Goal: Book appointment/travel/reservation

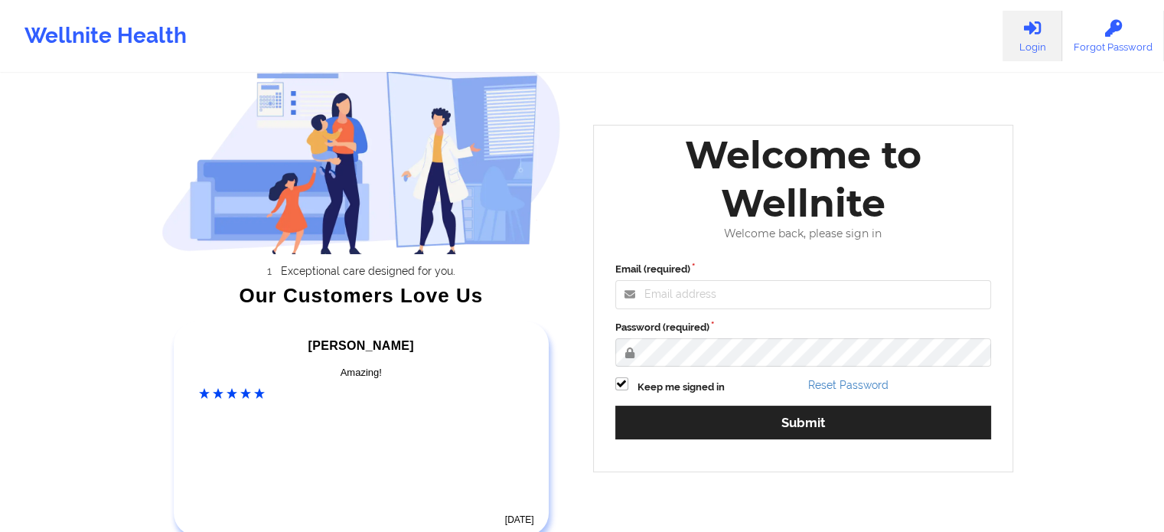
scroll to position [153, 0]
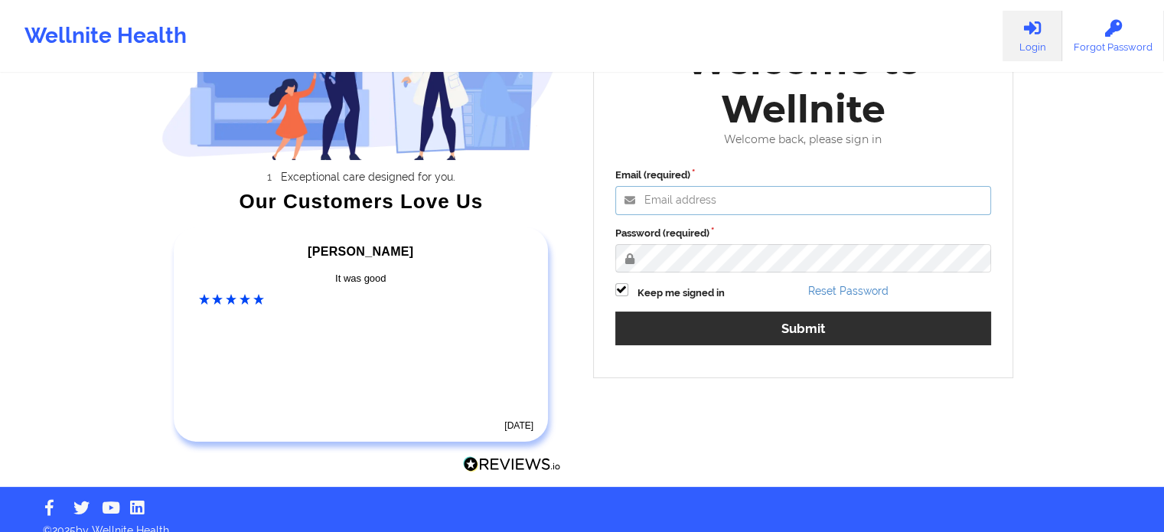
type input "[EMAIL_ADDRESS][DOMAIN_NAME]"
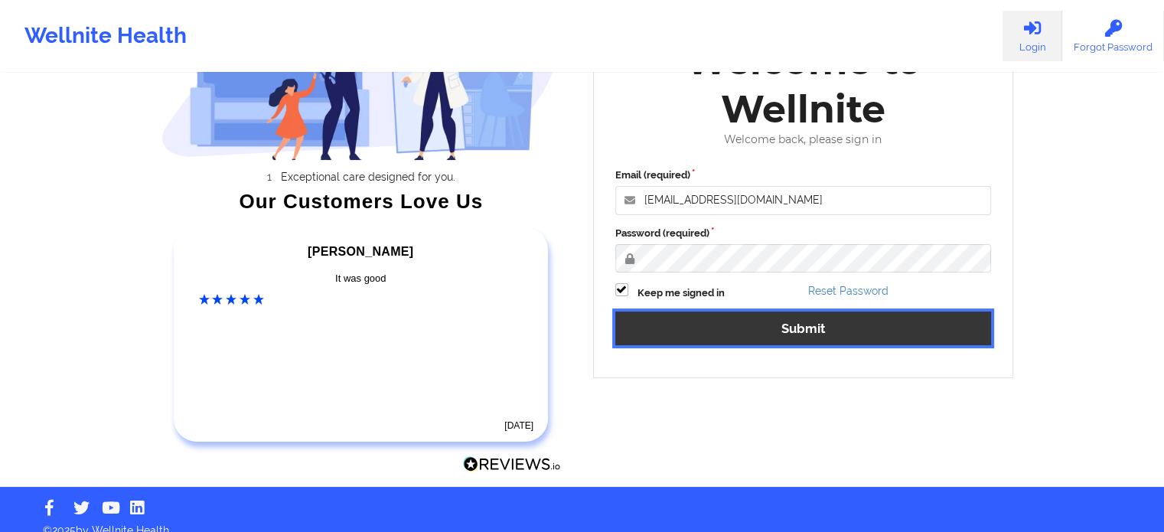
click at [682, 326] on button "Submit" at bounding box center [804, 328] width 377 height 33
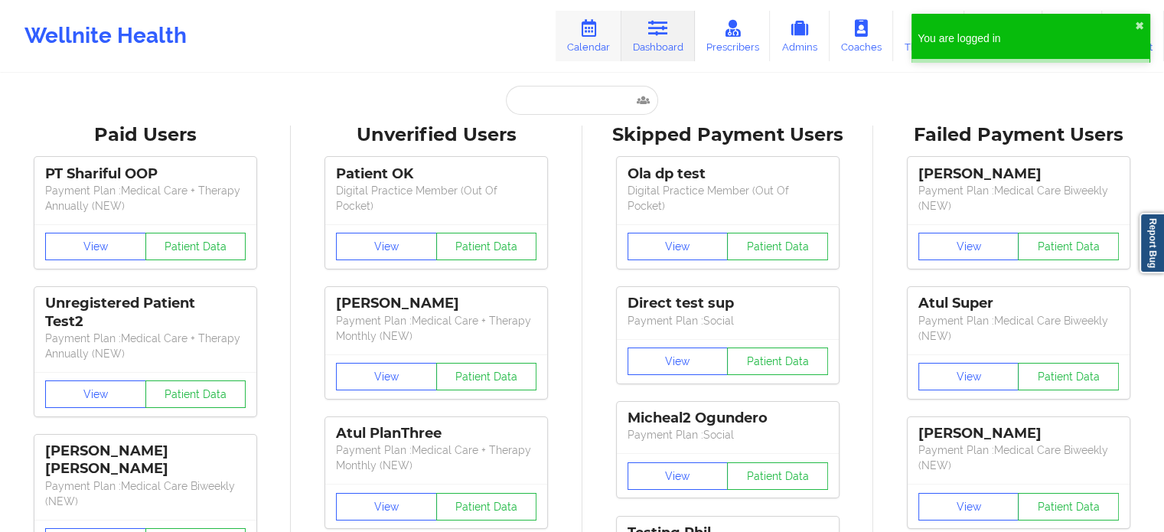
click at [566, 31] on link "Calendar" at bounding box center [589, 36] width 66 height 51
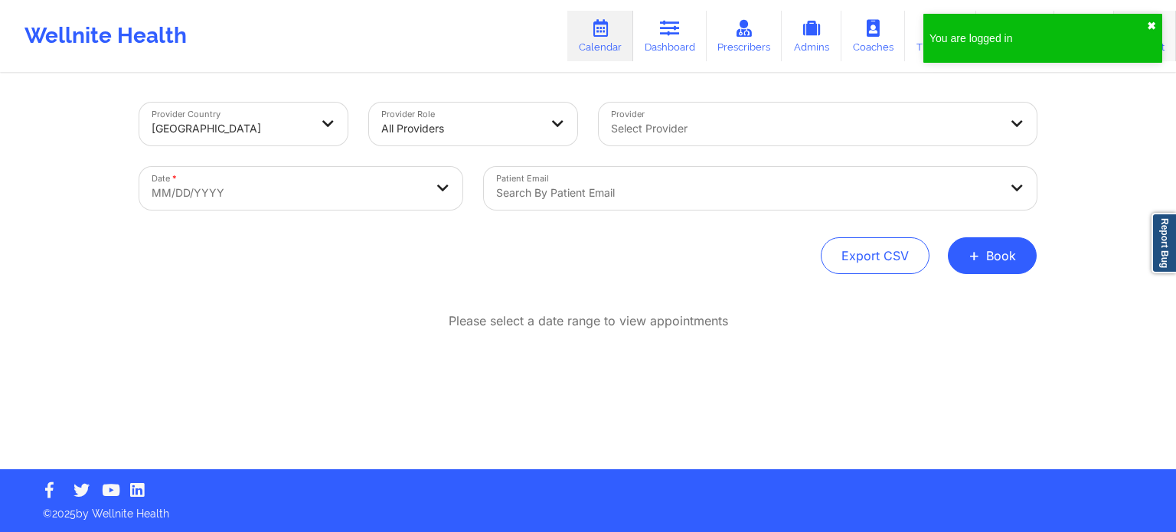
click at [1150, 25] on button "✖︎" at bounding box center [1151, 26] width 9 height 12
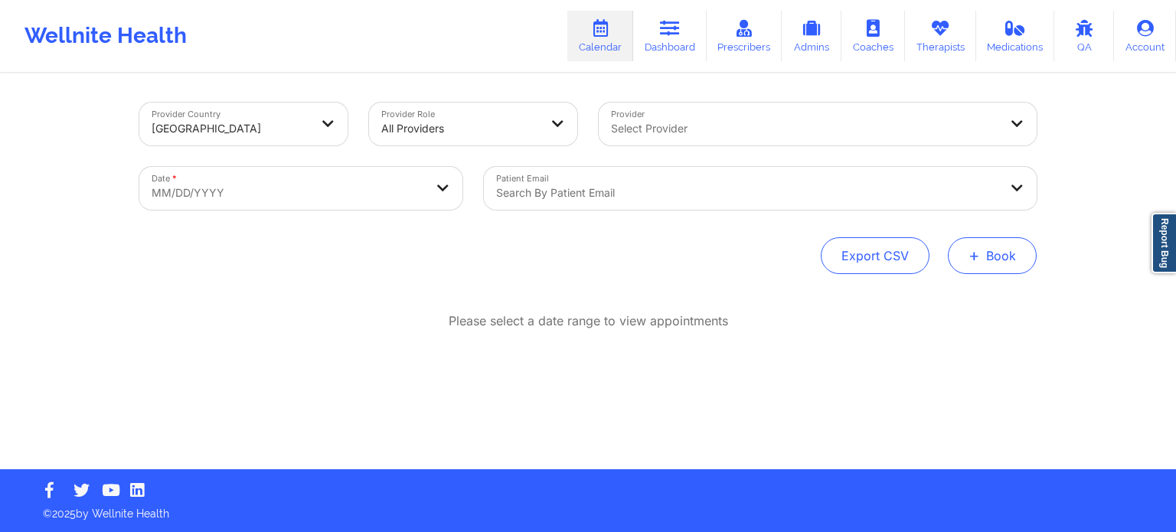
click at [998, 257] on button "+ Book" at bounding box center [992, 255] width 89 height 37
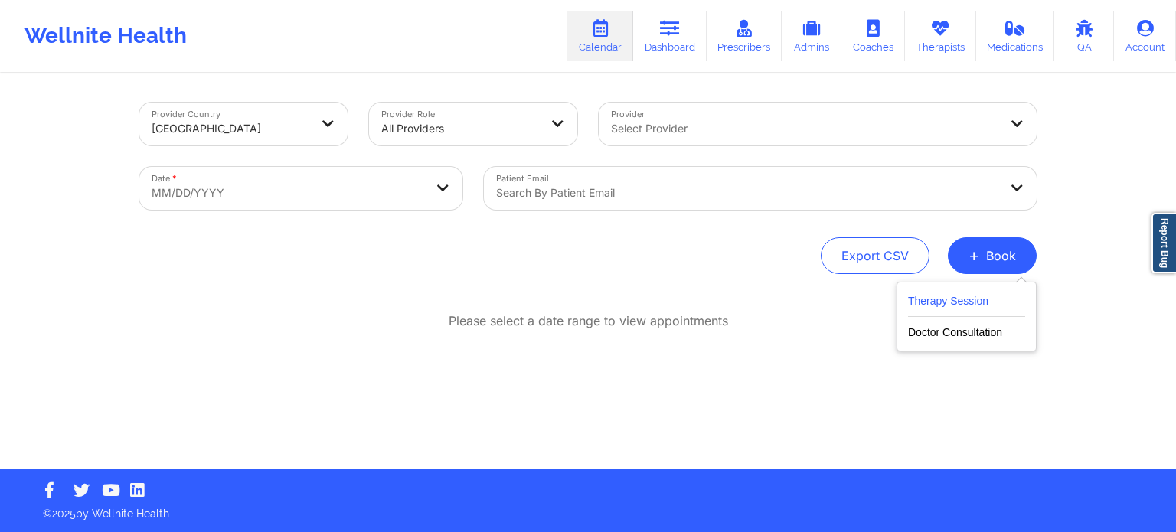
click at [968, 296] on button "Therapy Session" at bounding box center [966, 304] width 117 height 25
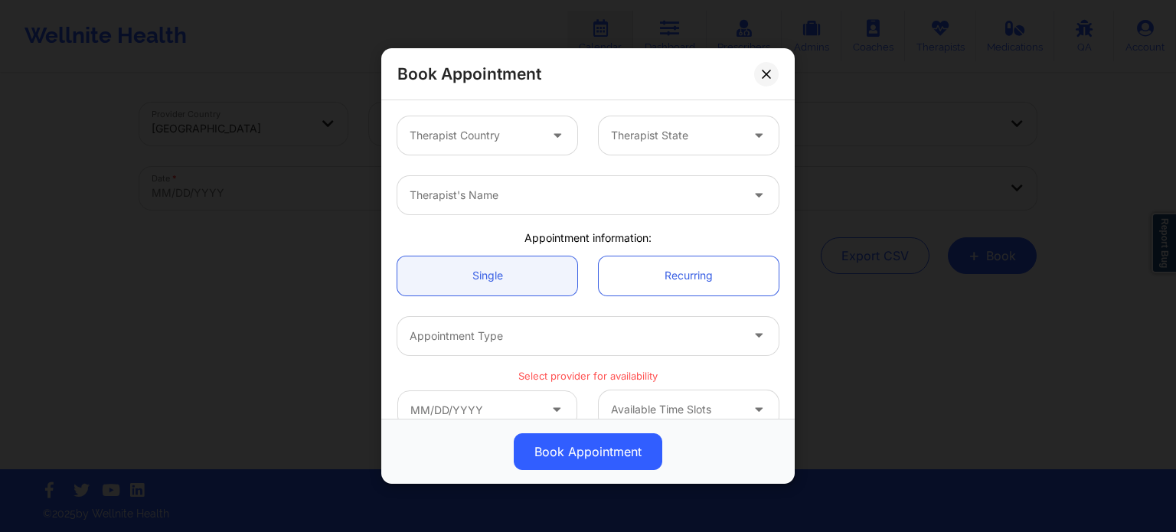
click at [560, 136] on icon at bounding box center [557, 132] width 15 height 13
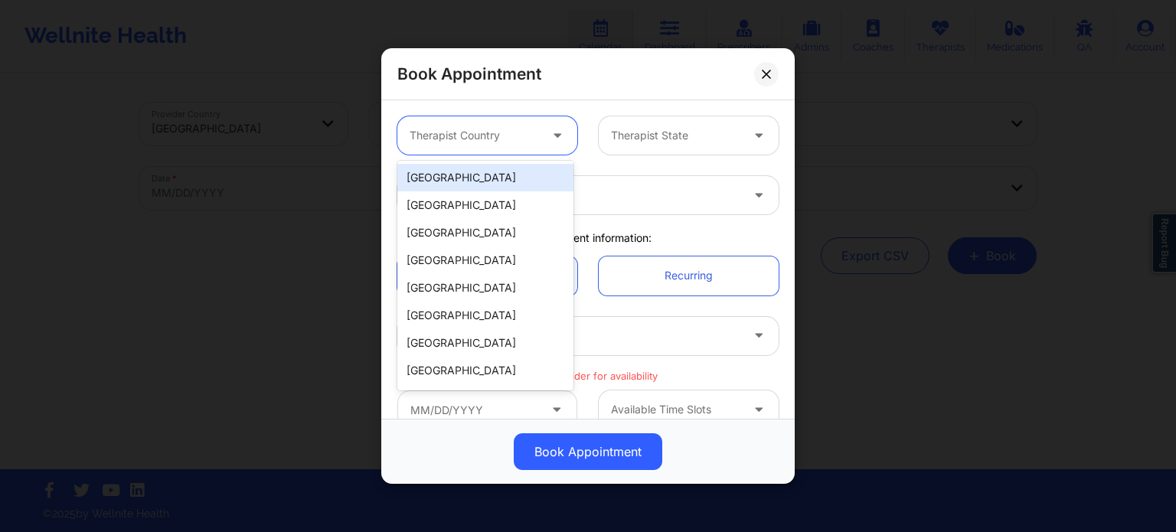
click at [542, 186] on div "[GEOGRAPHIC_DATA]" at bounding box center [485, 178] width 176 height 28
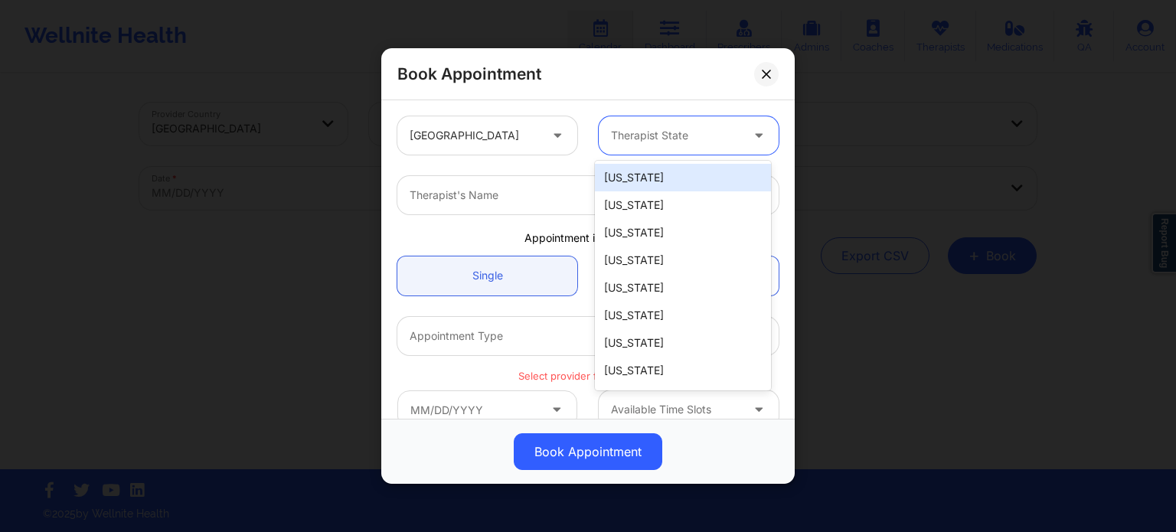
click at [714, 116] on div "Therapist State" at bounding box center [670, 135] width 143 height 38
click at [693, 206] on div "[US_STATE]" at bounding box center [683, 205] width 176 height 28
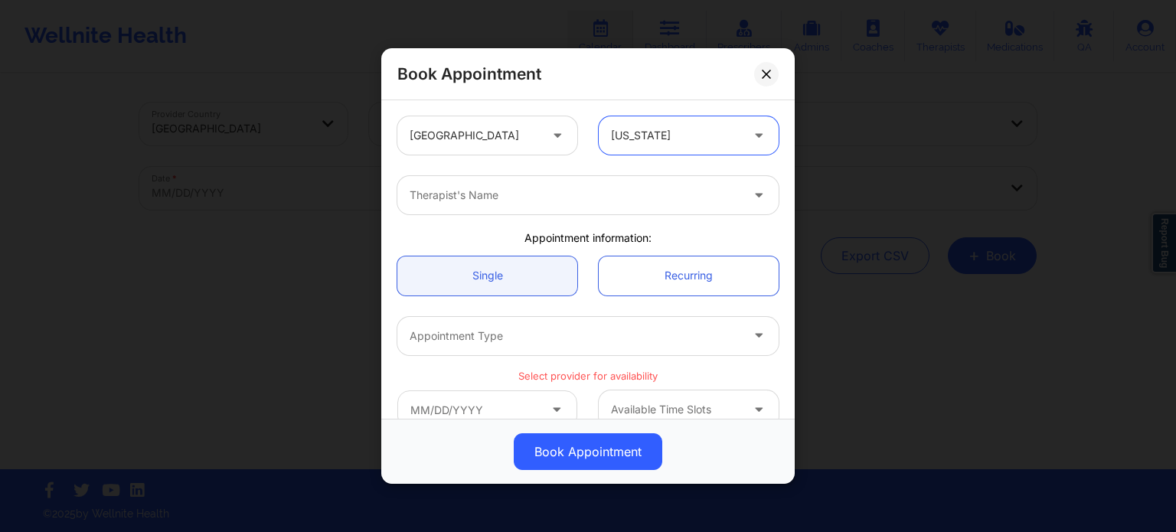
click at [612, 201] on div at bounding box center [575, 195] width 331 height 18
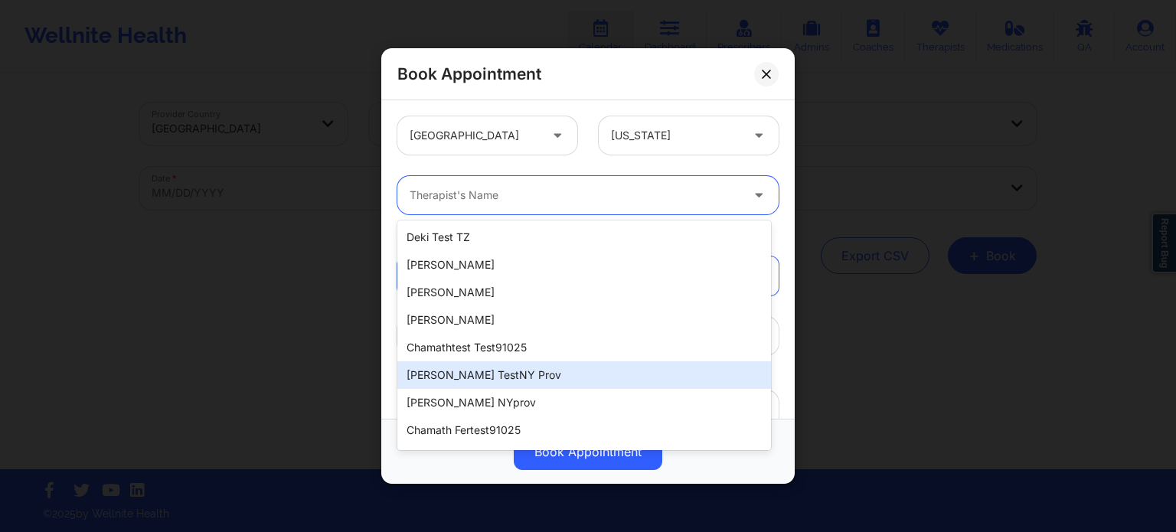
scroll to position [98, 0]
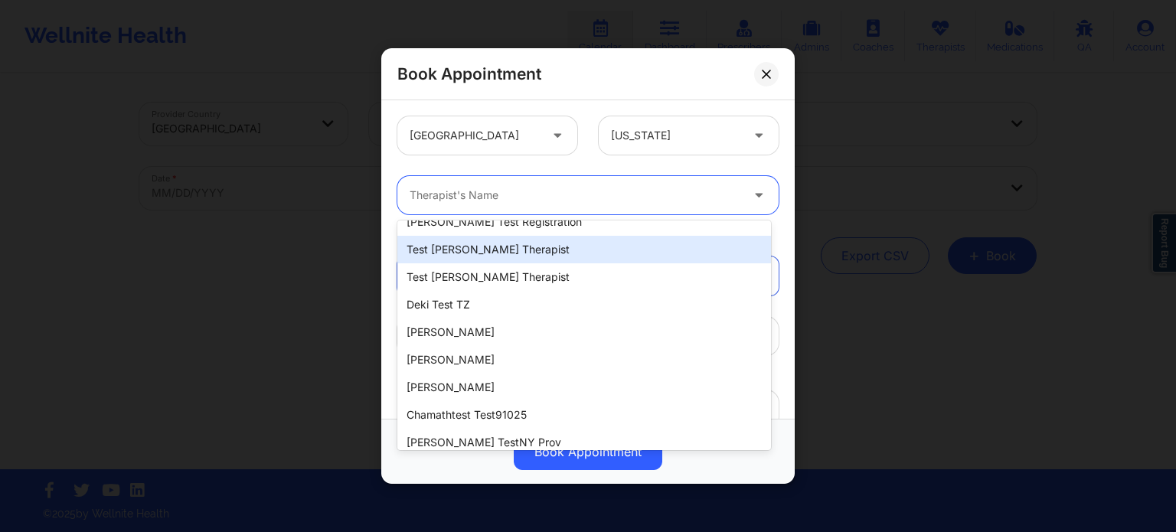
click at [545, 257] on div "test [PERSON_NAME] therapist" at bounding box center [584, 250] width 374 height 28
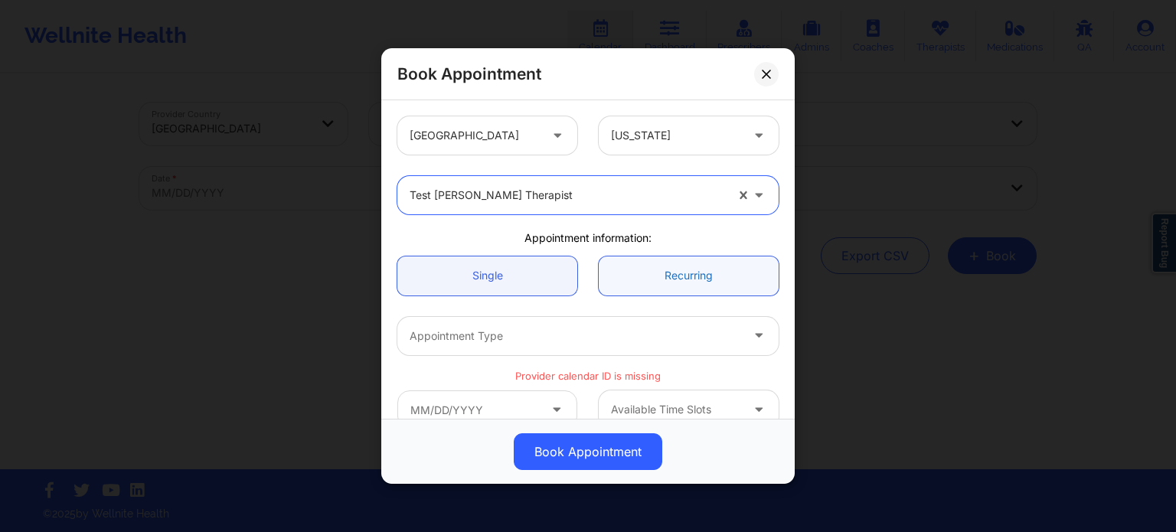
click at [651, 273] on link "Recurring" at bounding box center [689, 275] width 180 height 39
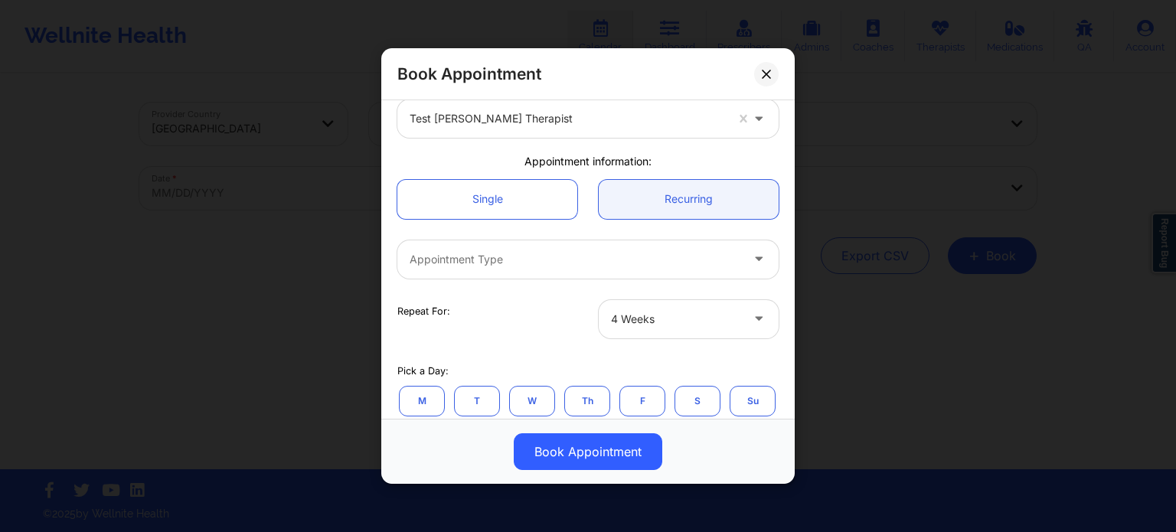
scroll to position [153, 0]
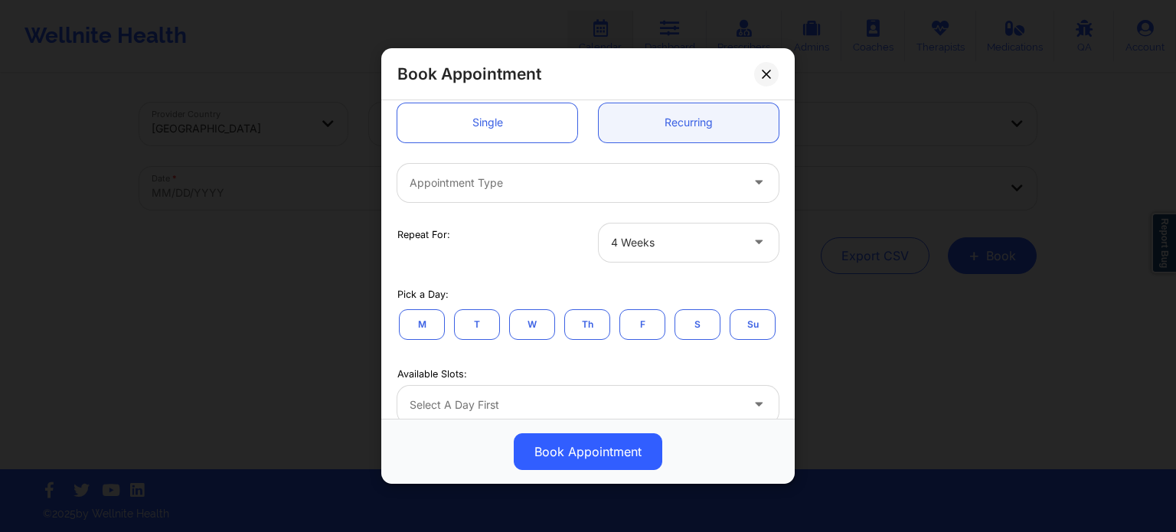
click at [680, 177] on div at bounding box center [575, 183] width 331 height 18
click at [690, 185] on div at bounding box center [575, 183] width 331 height 18
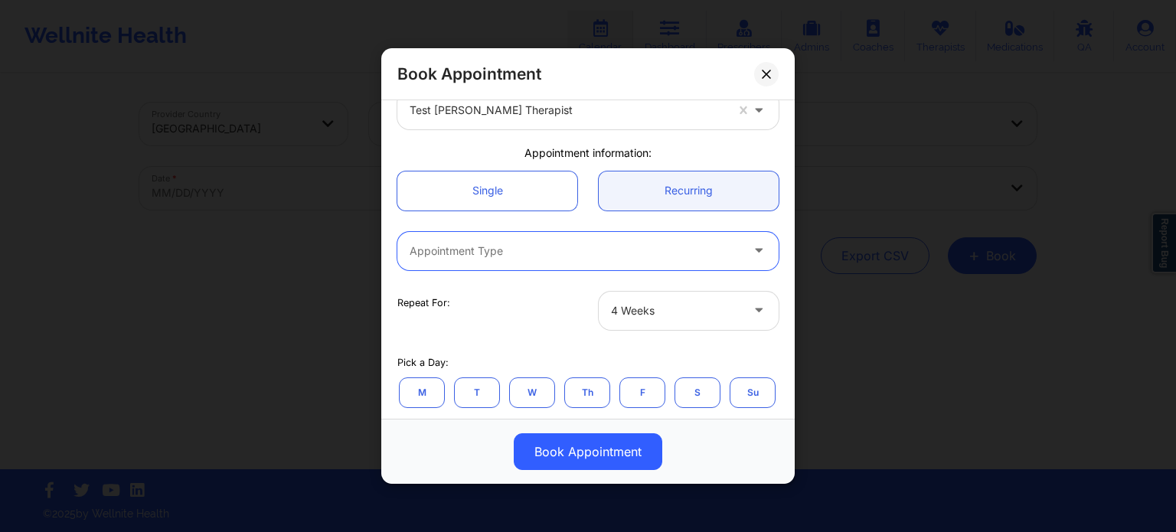
scroll to position [0, 0]
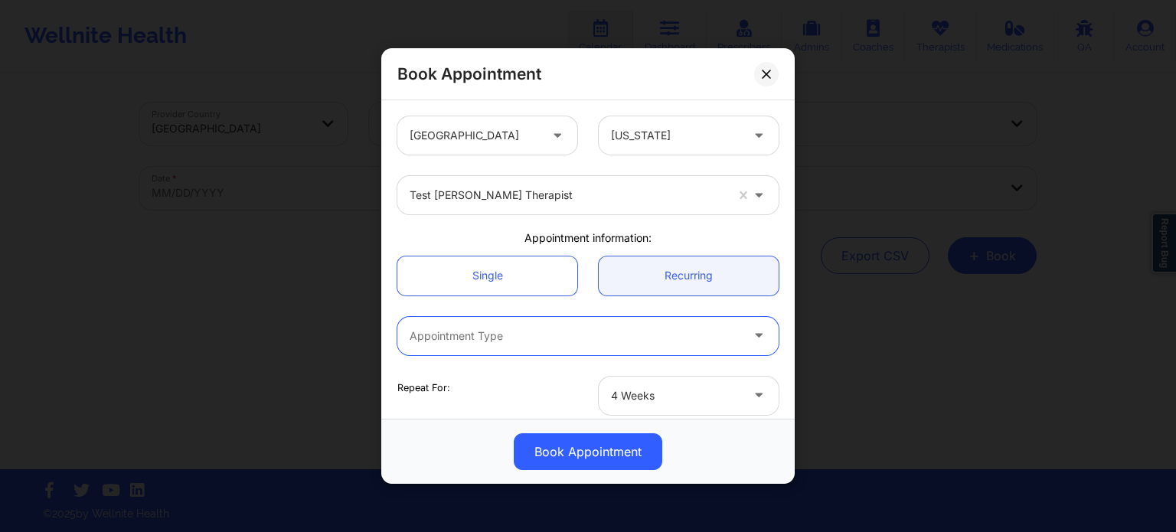
click at [642, 188] on div at bounding box center [567, 195] width 315 height 18
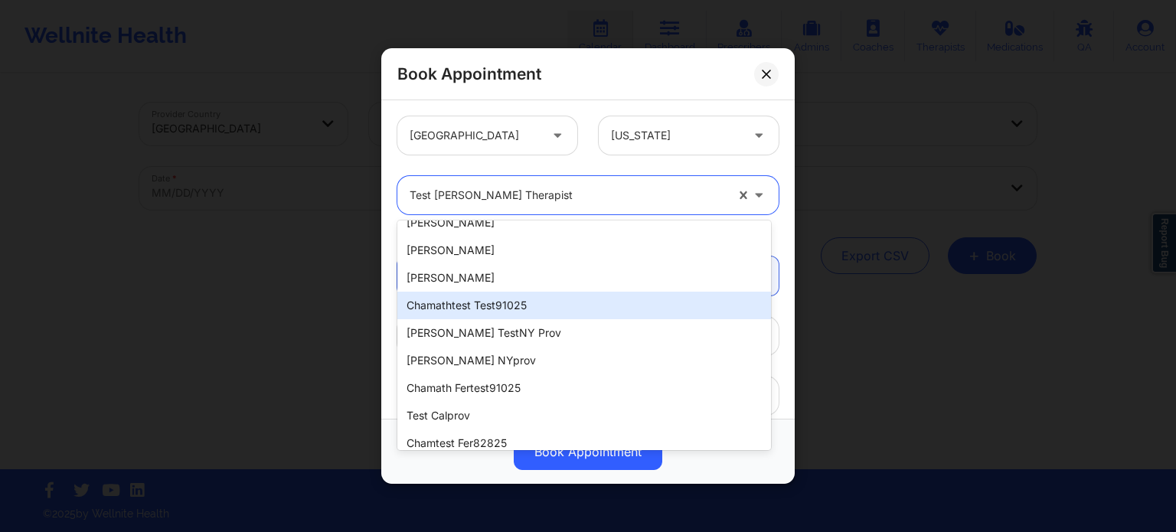
scroll to position [230, 0]
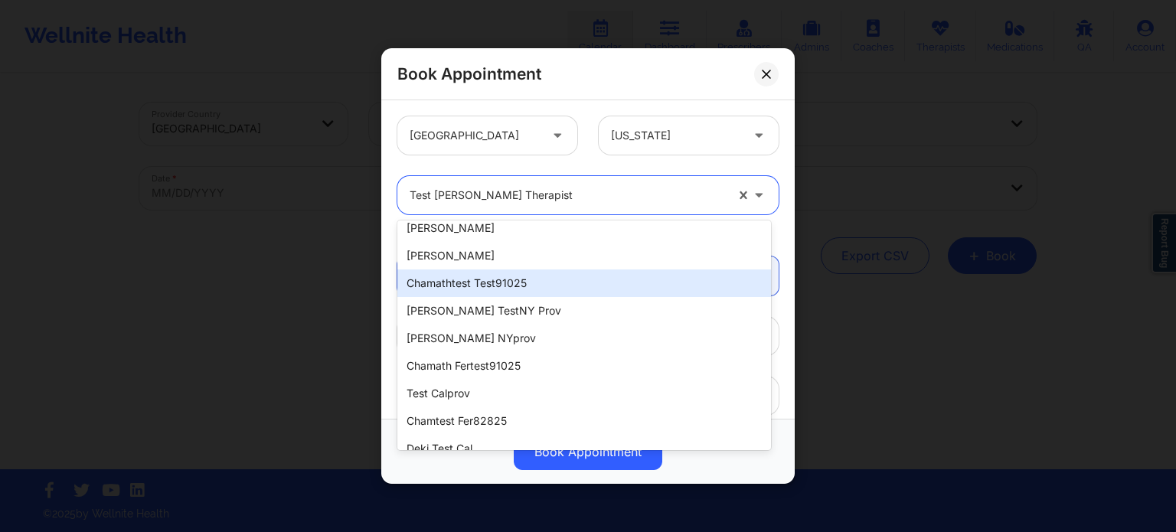
click at [609, 290] on div "chamathtest test91025" at bounding box center [584, 283] width 374 height 28
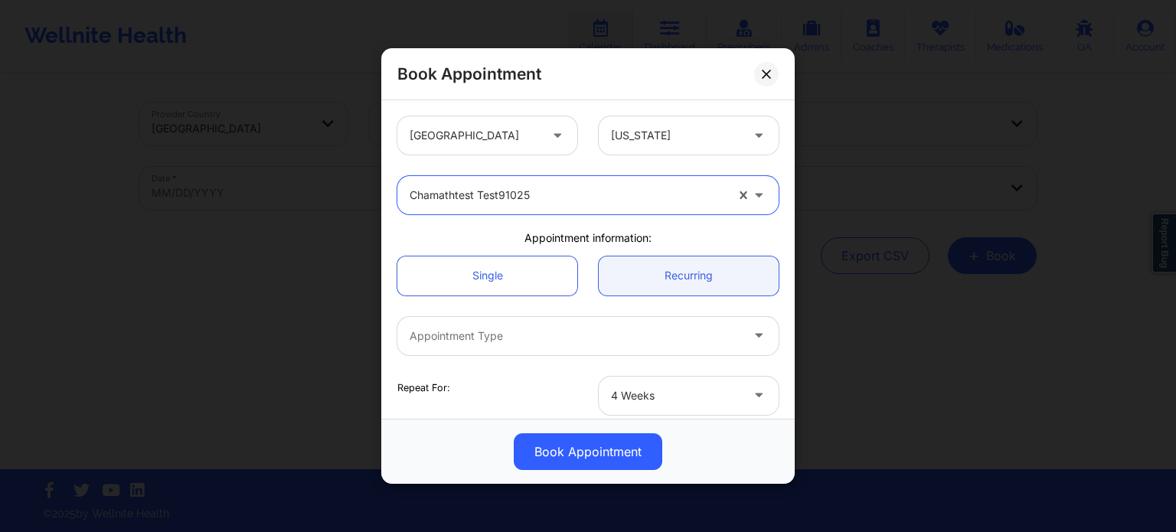
click at [578, 324] on div "Appointment Type" at bounding box center [569, 336] width 345 height 38
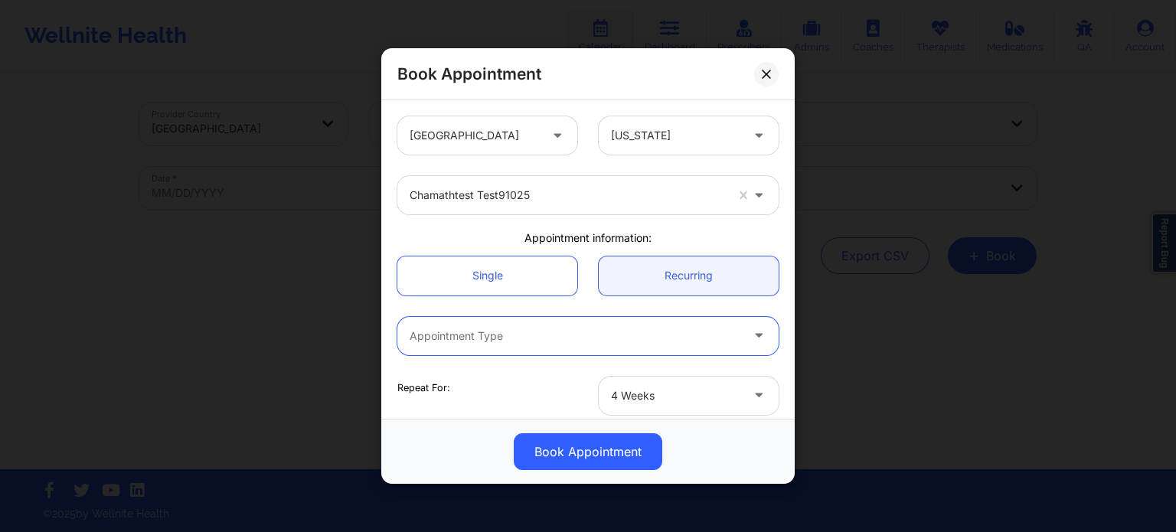
click at [588, 324] on div "Appointment Type" at bounding box center [569, 336] width 345 height 38
click at [579, 300] on div "Single Recurring" at bounding box center [588, 276] width 403 height 60
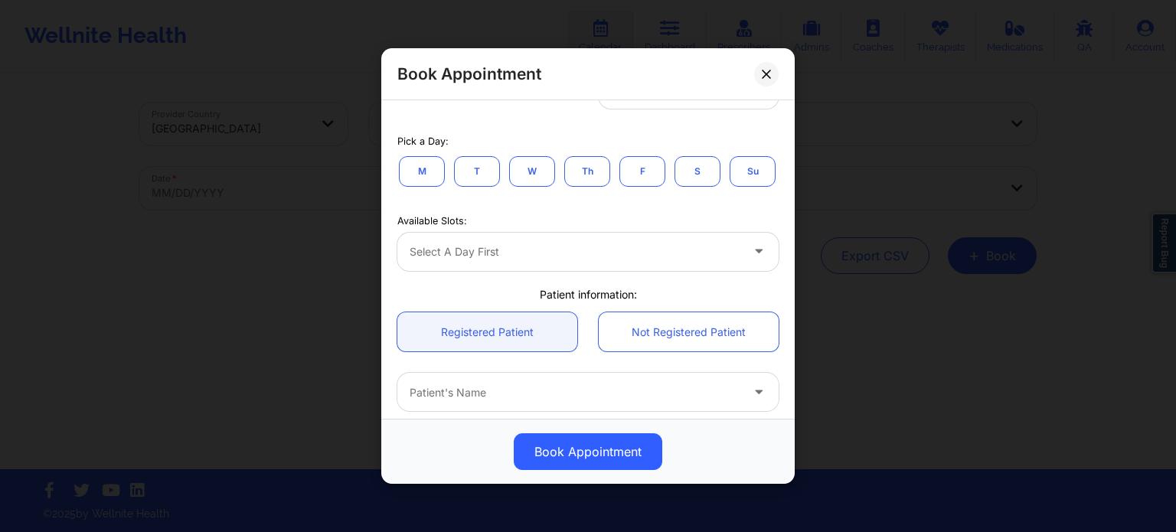
scroll to position [383, 0]
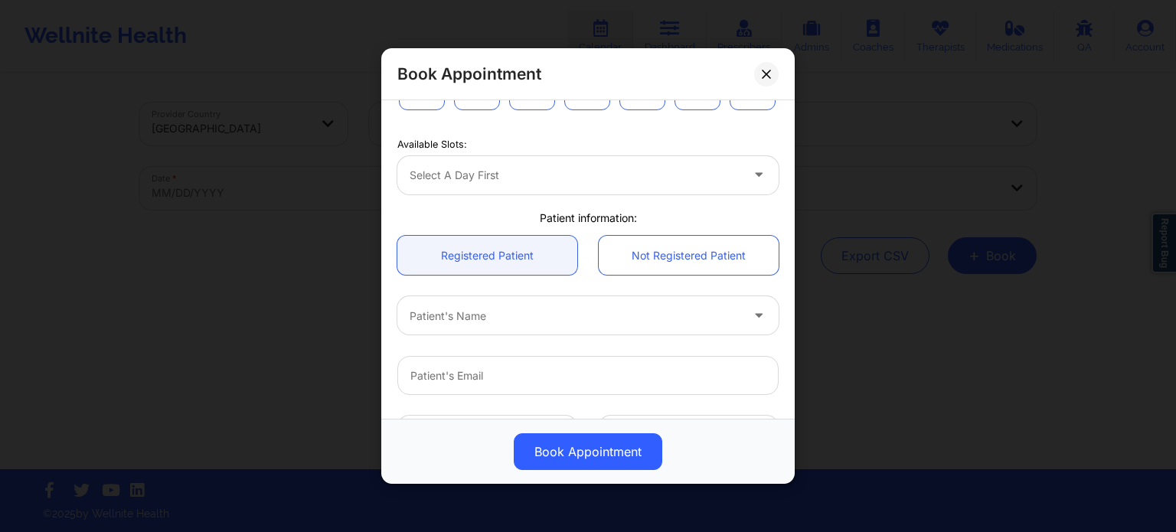
click at [667, 194] on div "Select a day first" at bounding box center [587, 175] width 381 height 38
click at [716, 194] on div "Select a day first" at bounding box center [587, 175] width 381 height 38
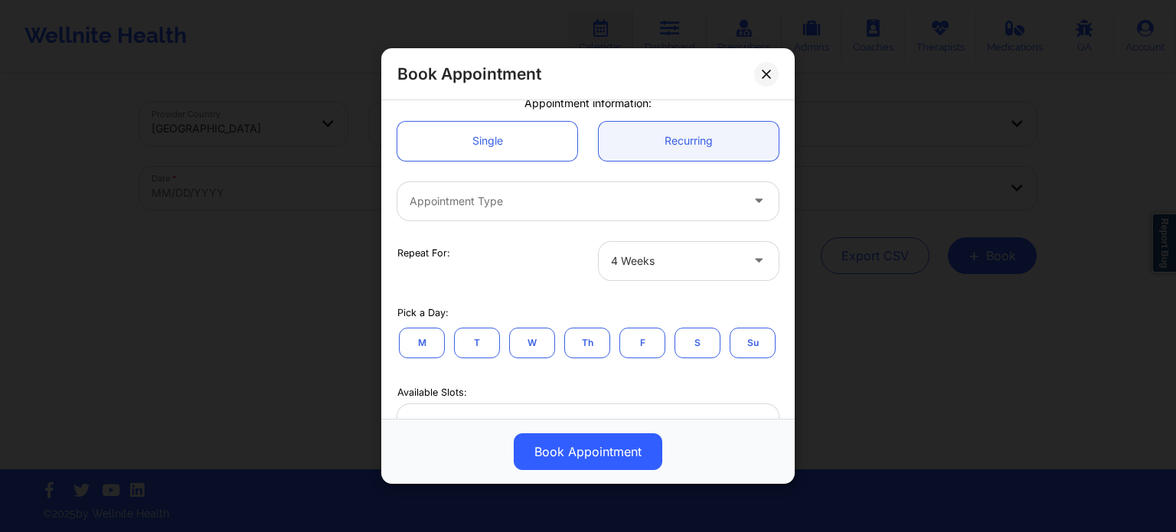
scroll to position [153, 0]
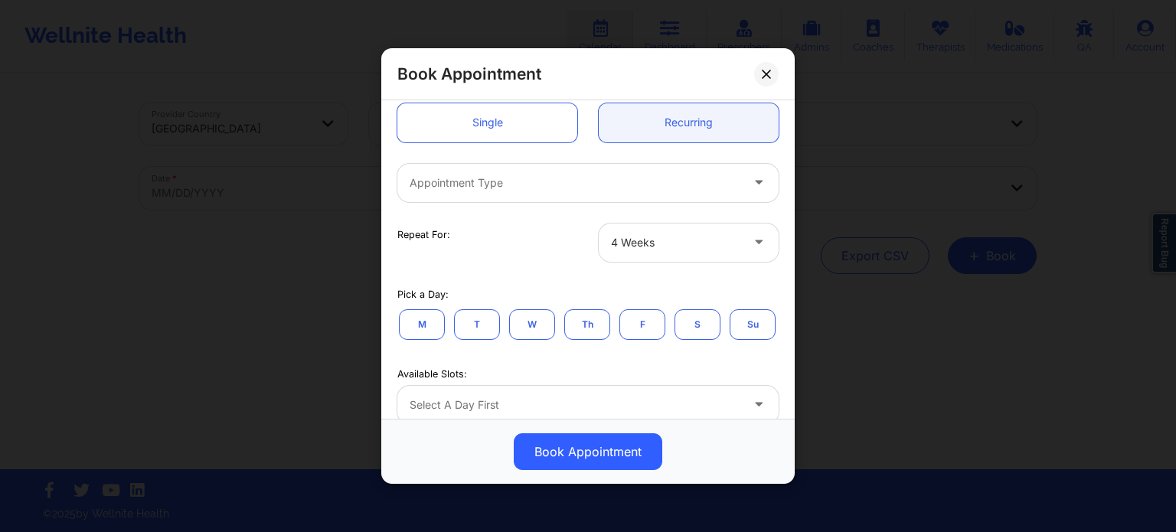
click at [602, 198] on div "Appointment Type" at bounding box center [569, 183] width 345 height 38
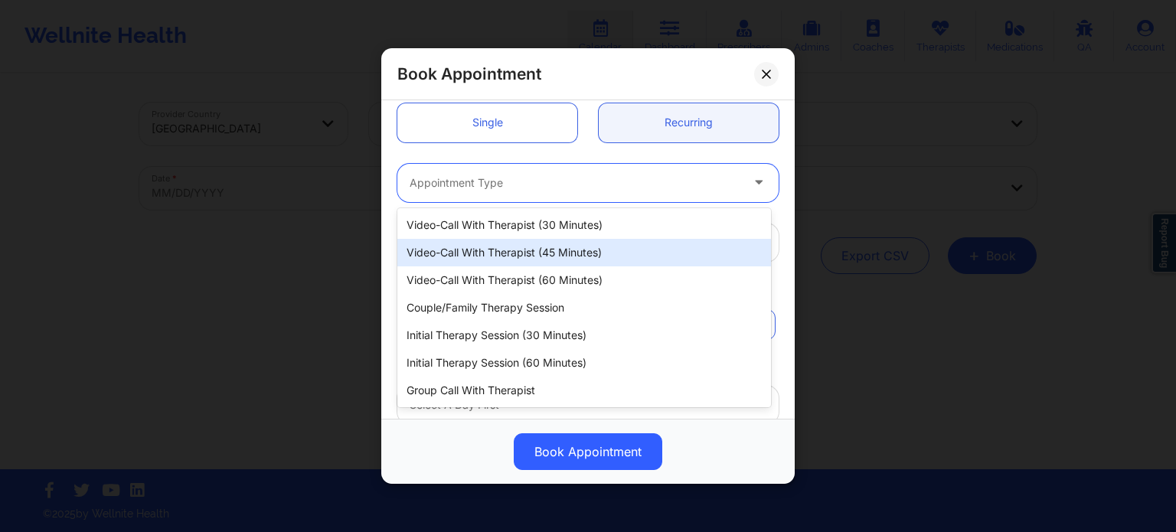
click at [578, 229] on div "Video-Call with Therapist (30 minutes)" at bounding box center [584, 225] width 374 height 28
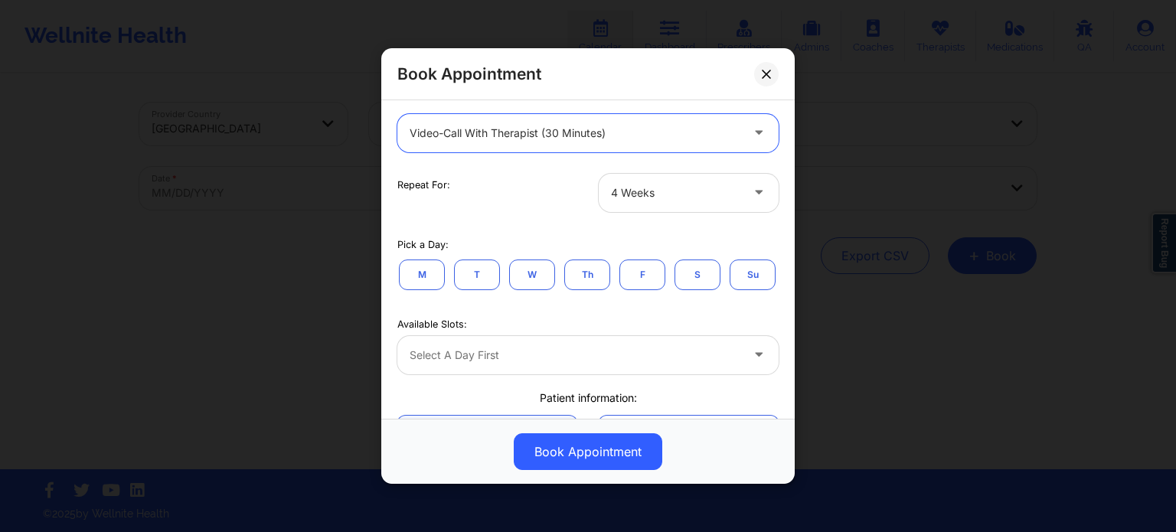
scroll to position [230, 0]
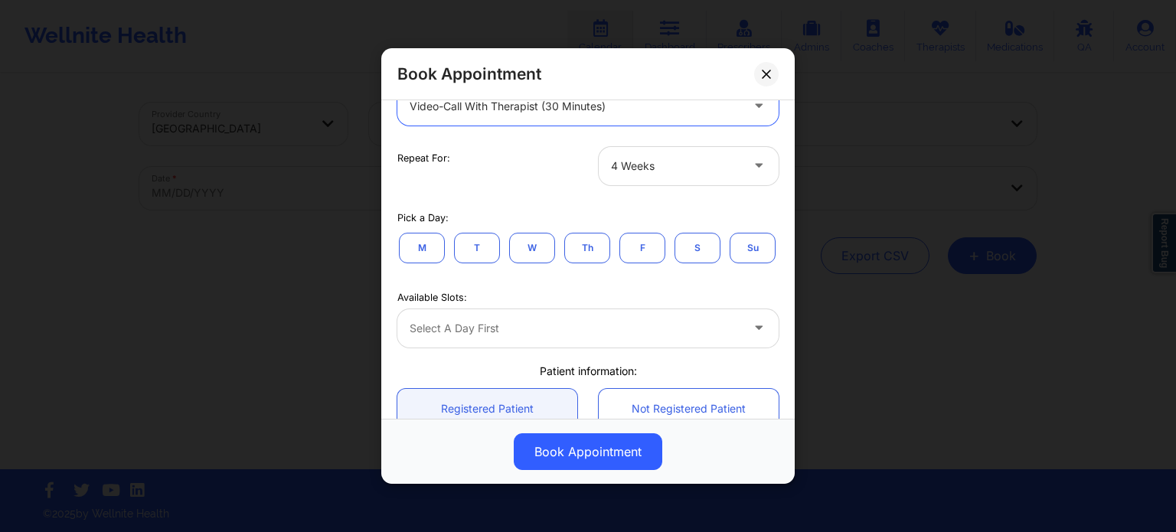
click at [484, 242] on button "T" at bounding box center [477, 248] width 46 height 31
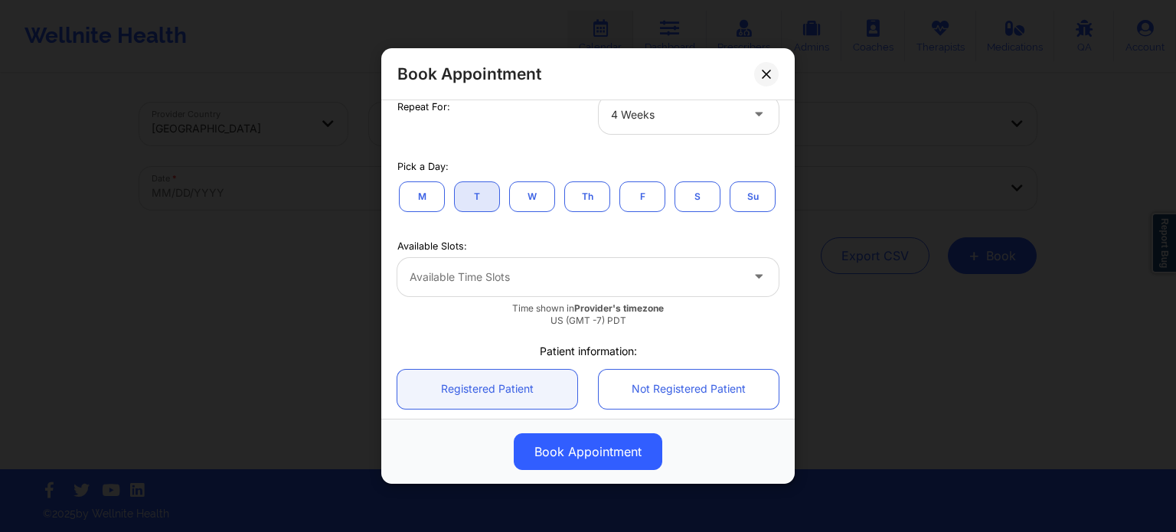
scroll to position [306, 0]
